Goal: Find contact information: Find contact information

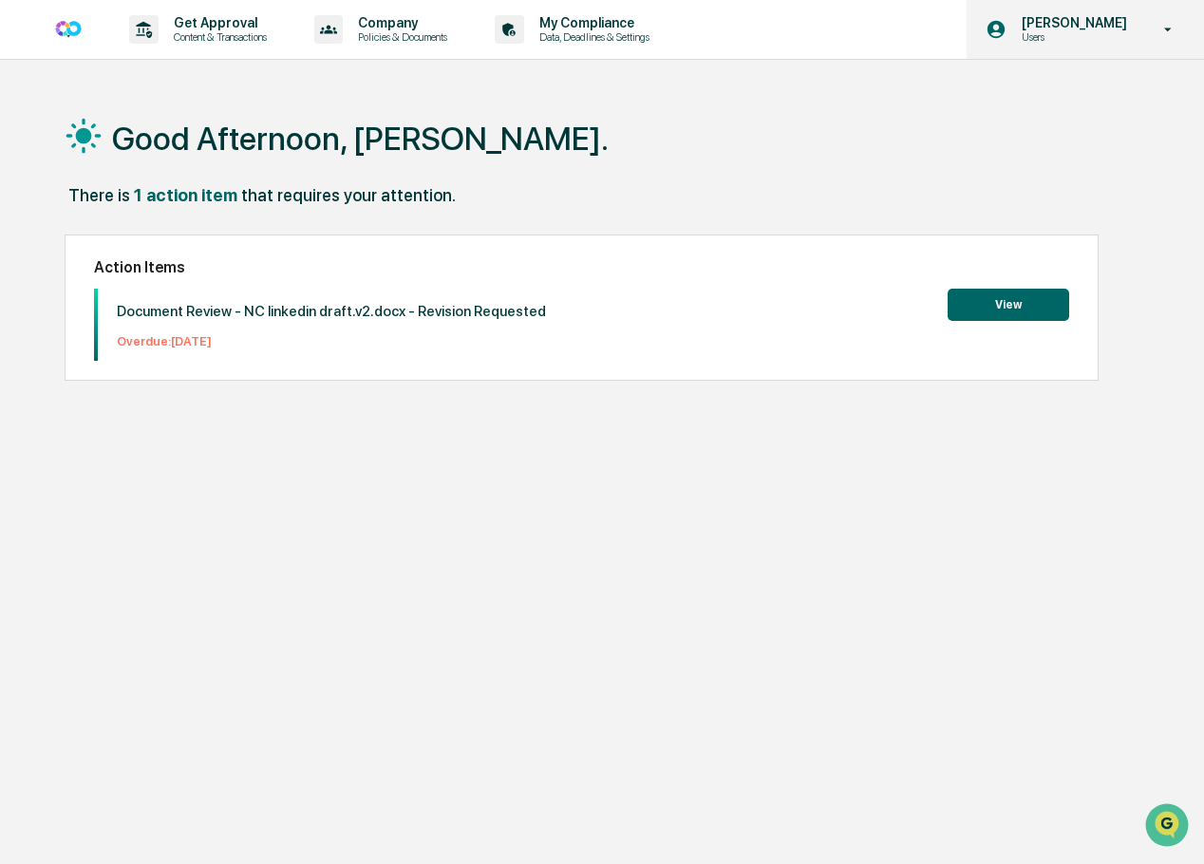
click at [1162, 28] on icon at bounding box center [1168, 30] width 33 height 18
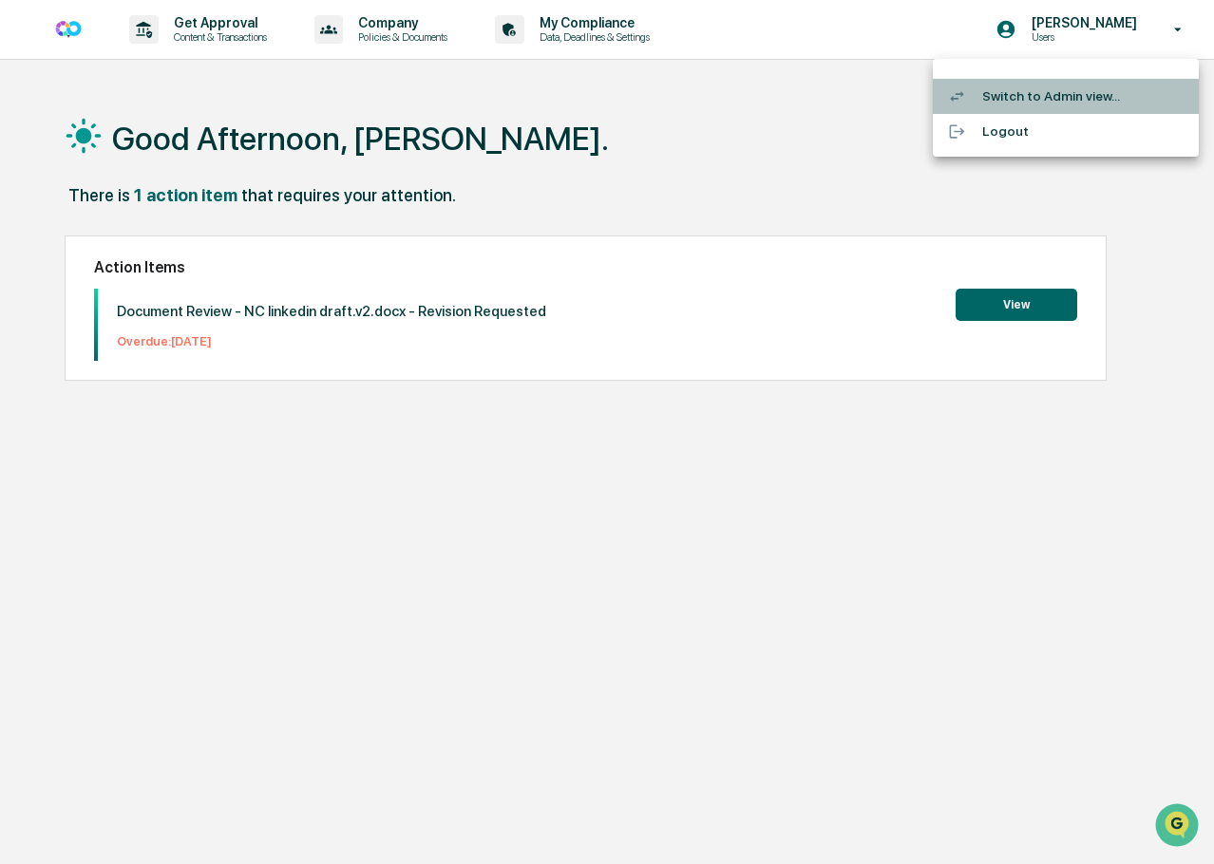
click at [1047, 99] on li "Switch to Admin view..." at bounding box center [1066, 96] width 266 height 35
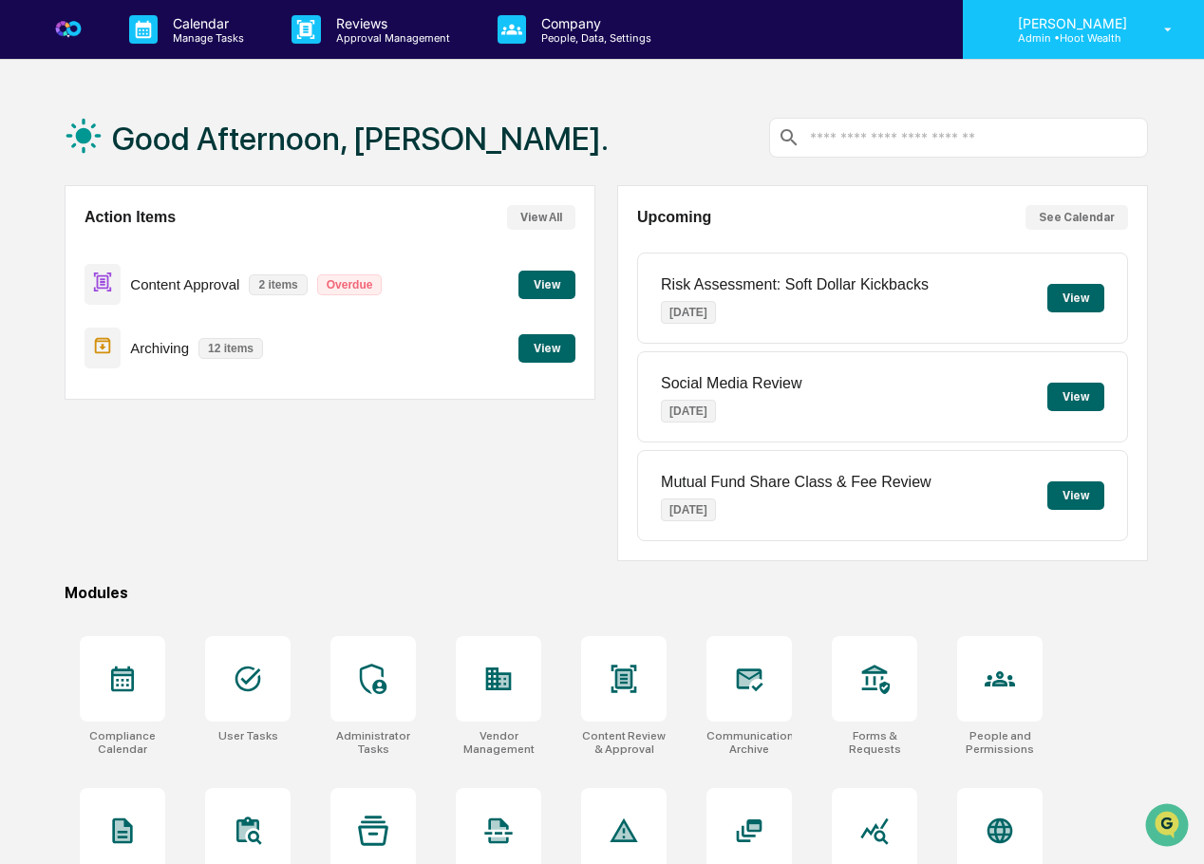
click at [1169, 33] on icon at bounding box center [1168, 30] width 33 height 18
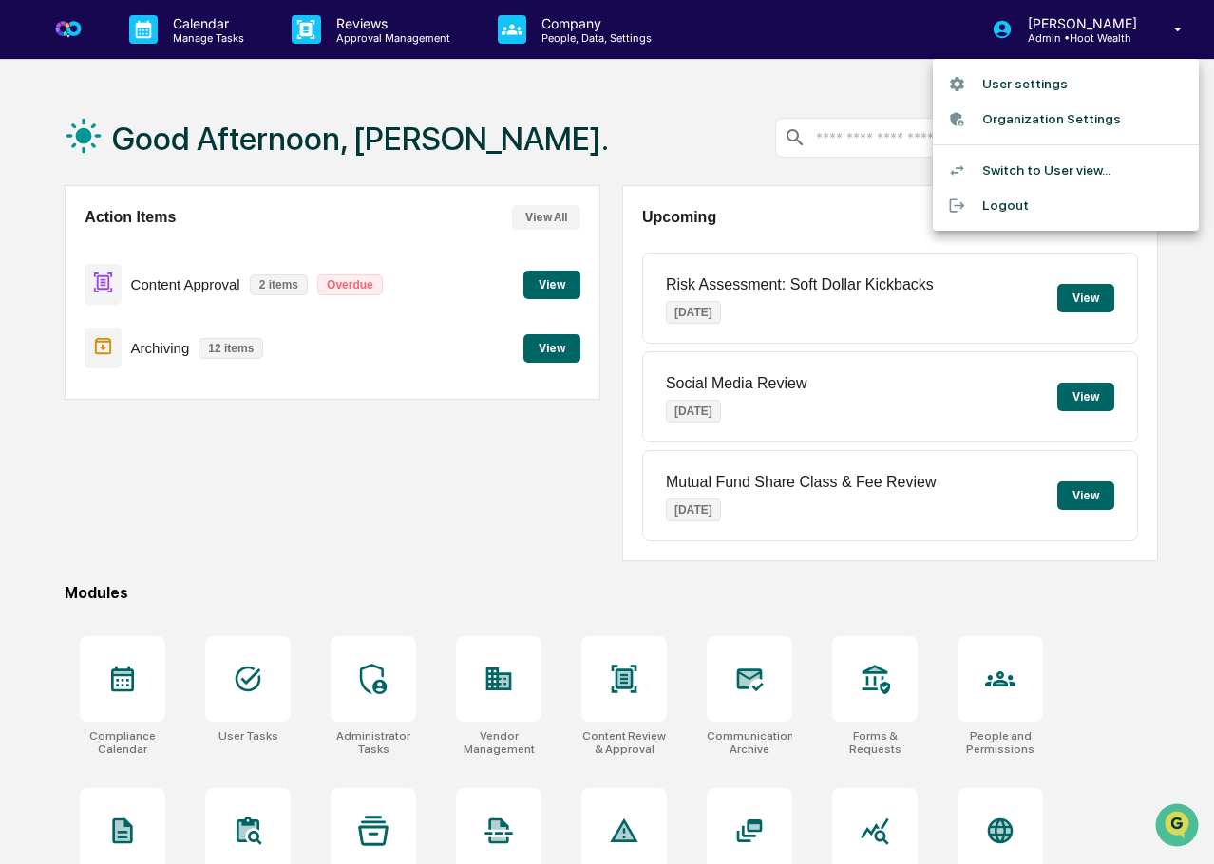
click at [1038, 117] on li "Organization Settings" at bounding box center [1066, 119] width 266 height 35
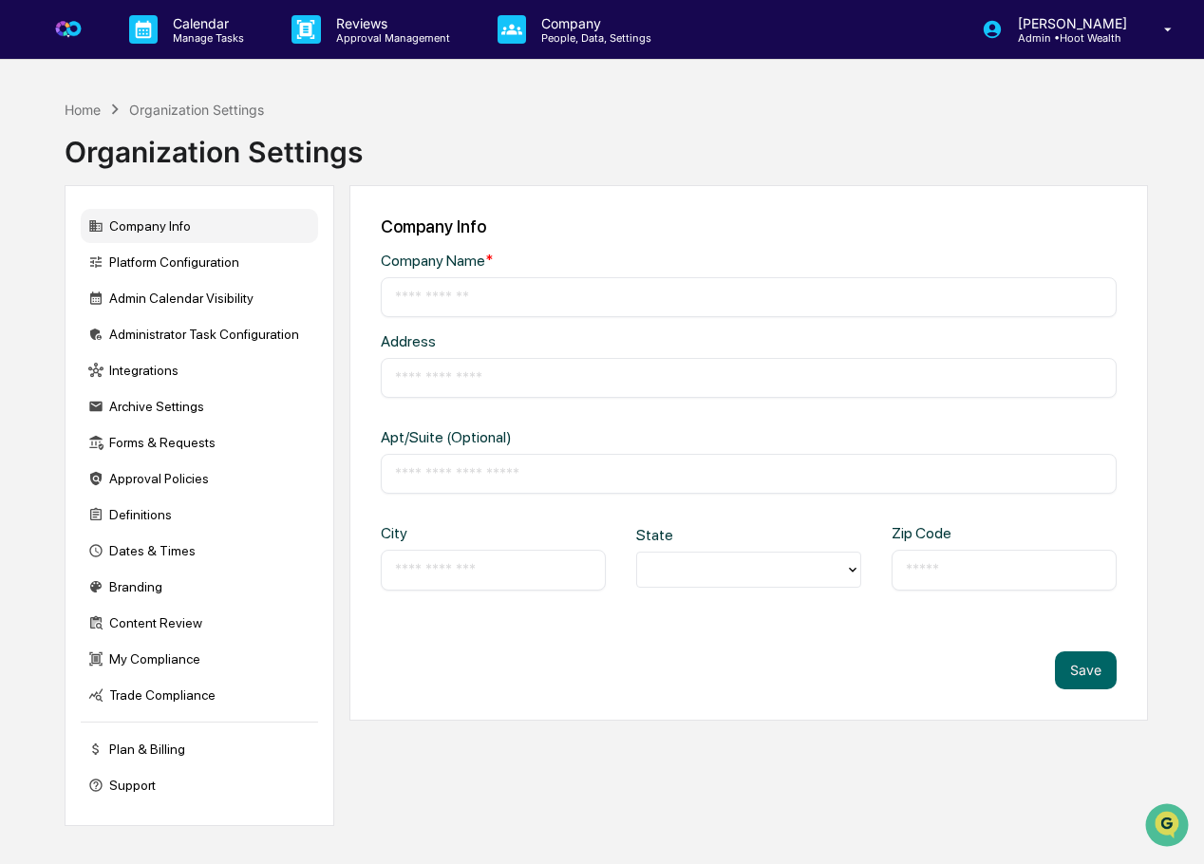
type input "**********"
type input "******"
type input "*****"
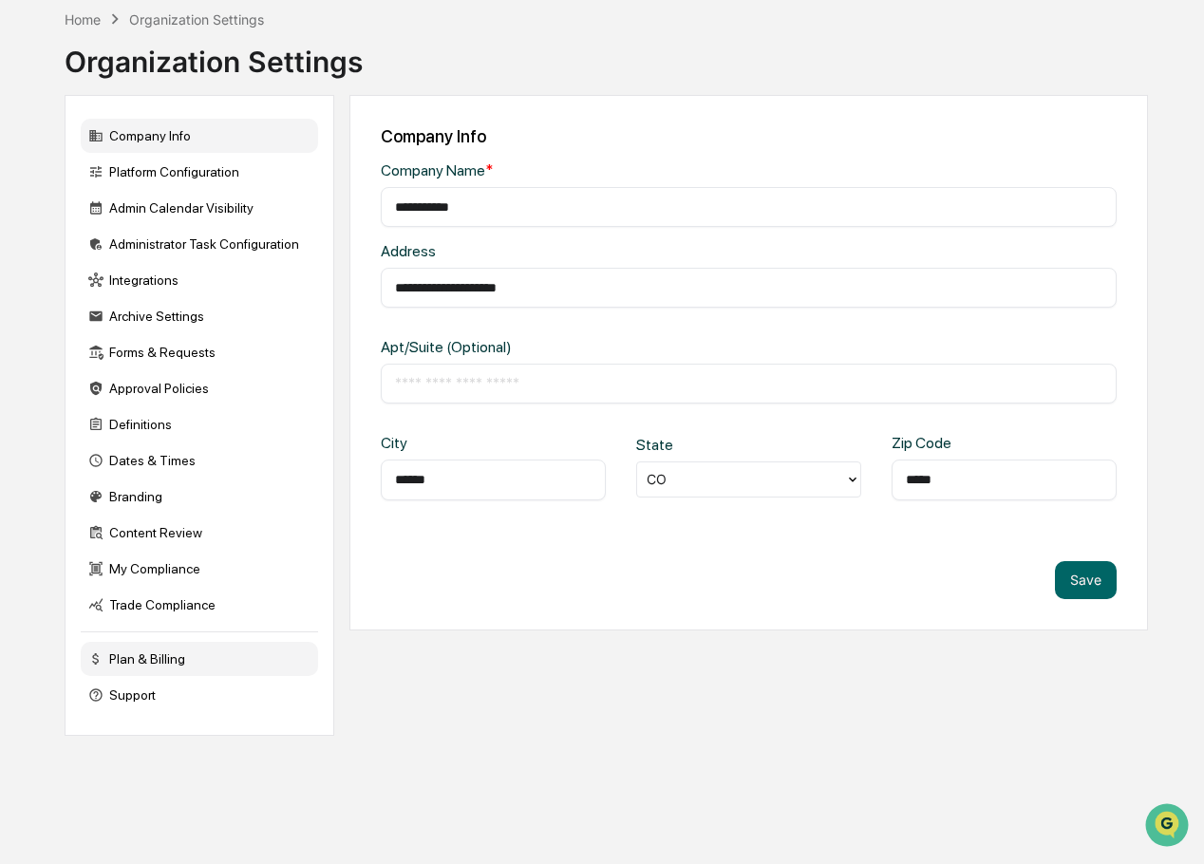
click at [118, 662] on div "Plan & Billing" at bounding box center [199, 659] width 237 height 34
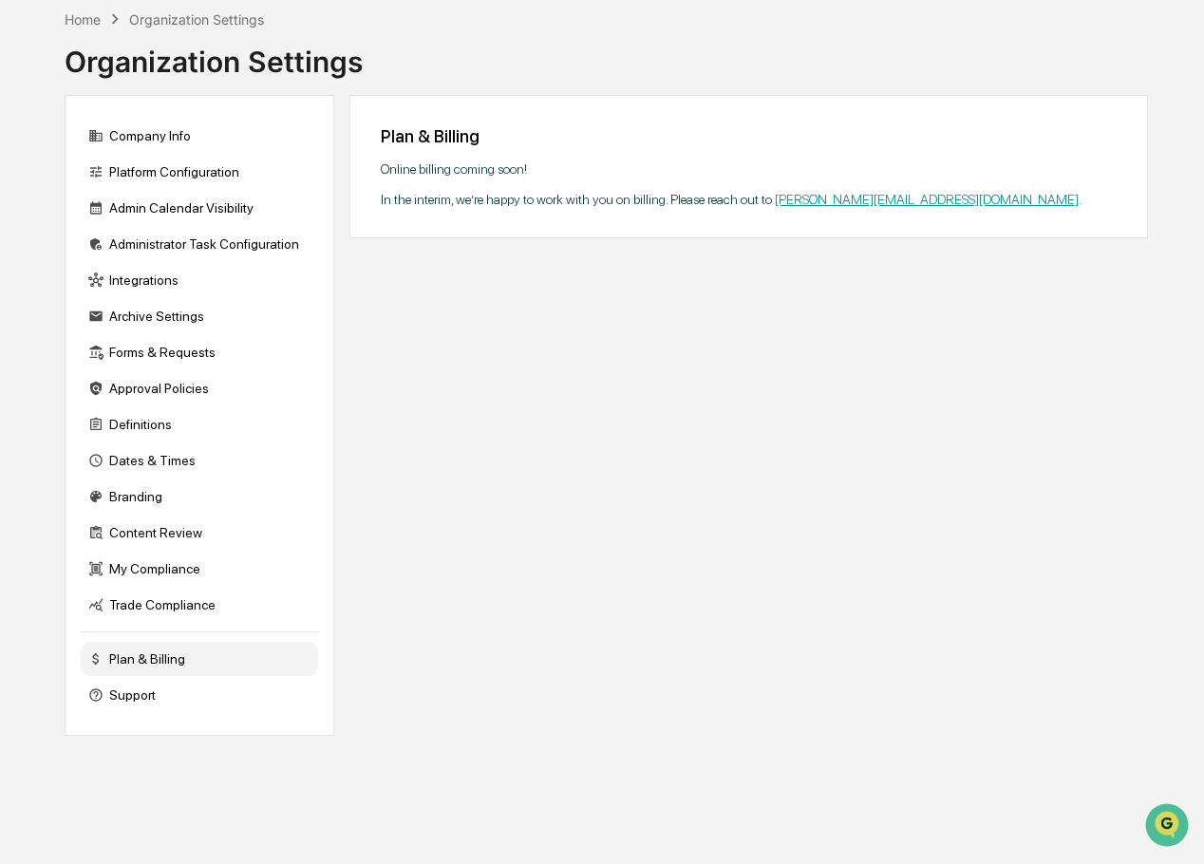
click at [845, 202] on link "[PERSON_NAME][EMAIL_ADDRESS][DOMAIN_NAME]" at bounding box center [927, 199] width 304 height 15
drag, startPoint x: 925, startPoint y: 190, endPoint x: 817, endPoint y: 197, distance: 108.5
click at [817, 197] on div "Online billing coming soon! In the interim, we’re happy to work with you on bil…" at bounding box center [749, 184] width 736 height 46
click at [985, 194] on div "Online billing coming soon! In the interim, we’re happy to work with you on bil…" at bounding box center [749, 184] width 736 height 46
drag, startPoint x: 962, startPoint y: 198, endPoint x: 773, endPoint y: 200, distance: 189.1
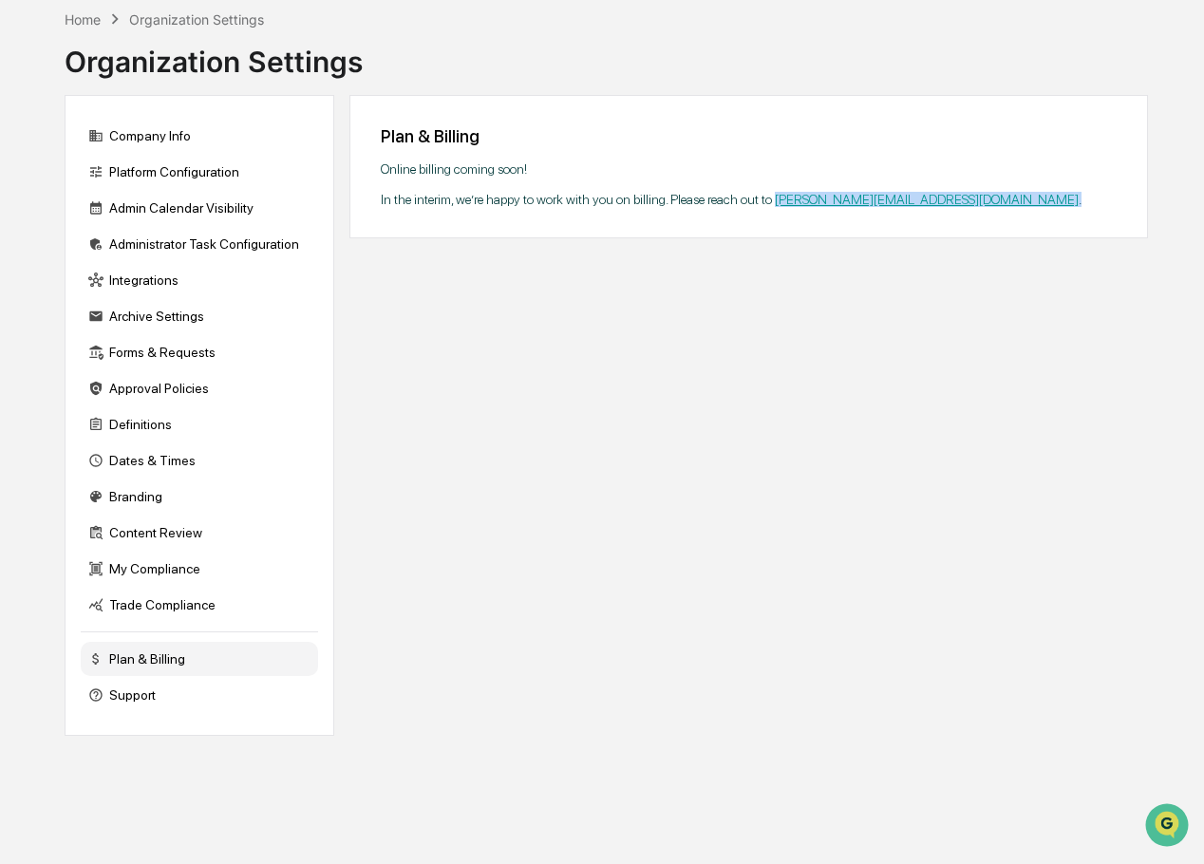
click at [773, 200] on div "Online billing coming soon! In the interim, we’re happy to work with you on bil…" at bounding box center [749, 184] width 736 height 46
copy div "[PERSON_NAME][EMAIL_ADDRESS][DOMAIN_NAME] ."
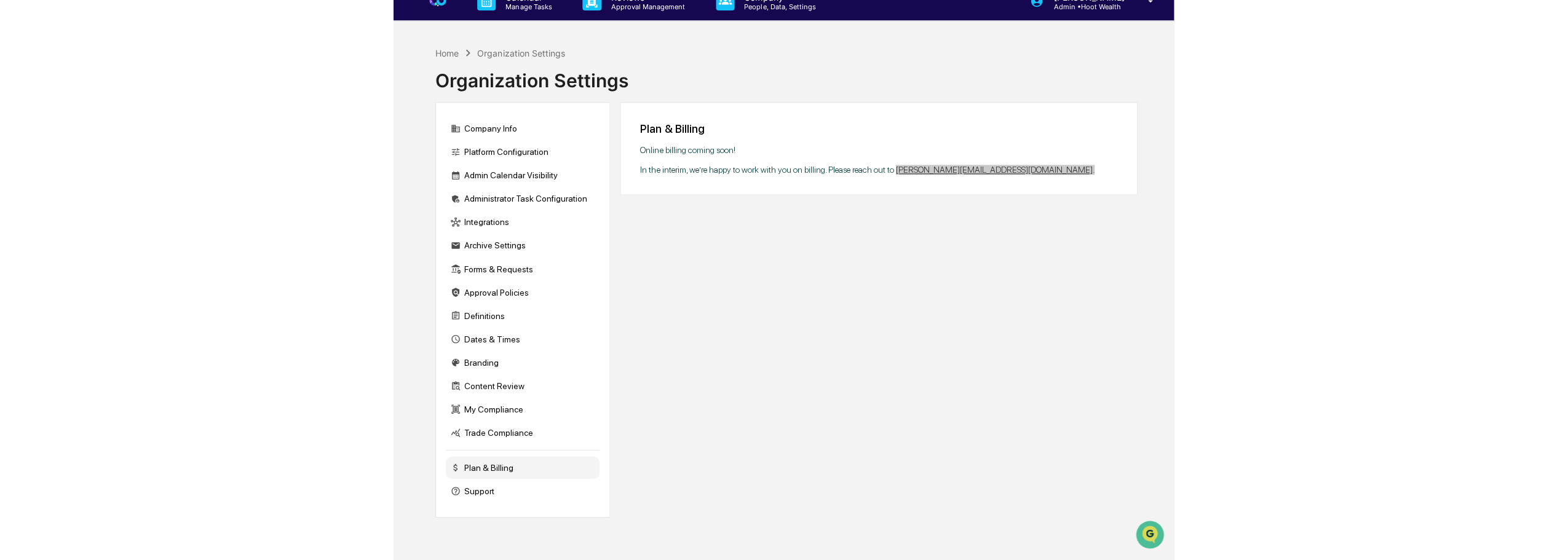
scroll to position [0, 0]
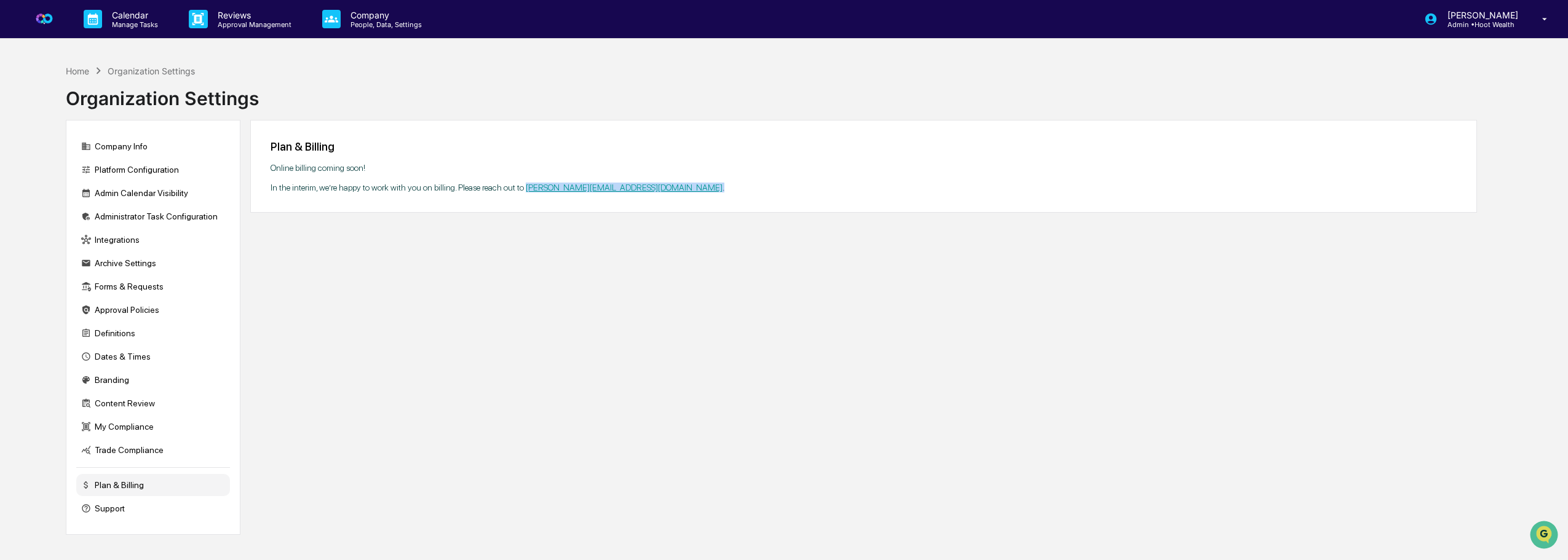
click at [41, 16] on img at bounding box center [45, 19] width 30 height 30
